Goal: Consume media (video, audio): Consume media (video, audio)

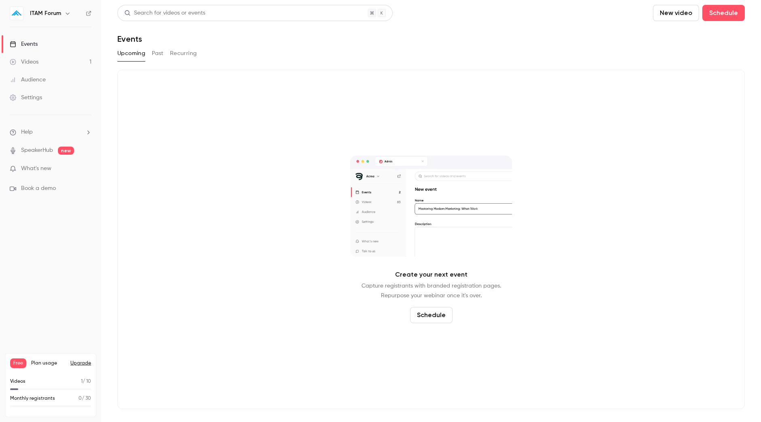
click at [53, 57] on link "Videos 1" at bounding box center [50, 62] width 101 height 18
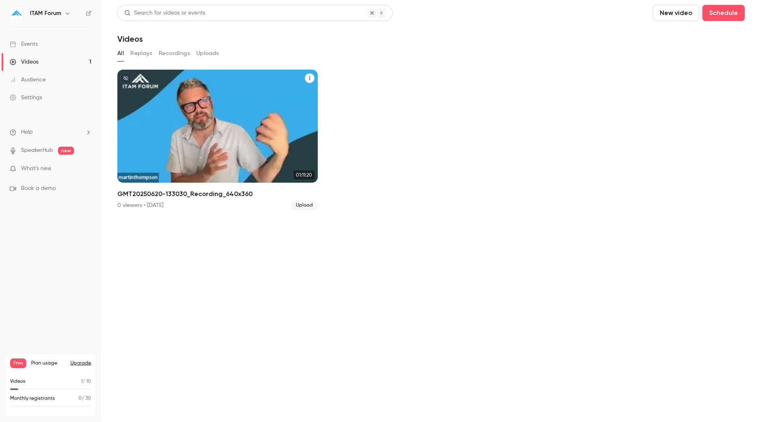
click at [225, 144] on p "GMT20250620-133030_Recording_640x360" at bounding box center [217, 142] width 173 height 55
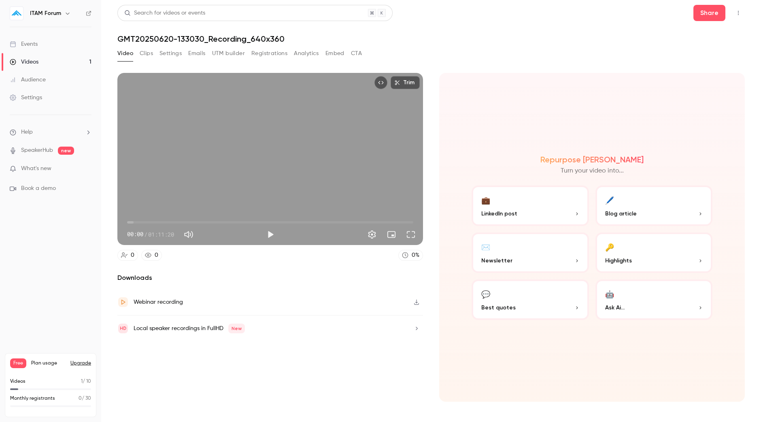
click at [622, 205] on button "🖊️ Blog article" at bounding box center [653, 205] width 117 height 40
